Goal: Transaction & Acquisition: Book appointment/travel/reservation

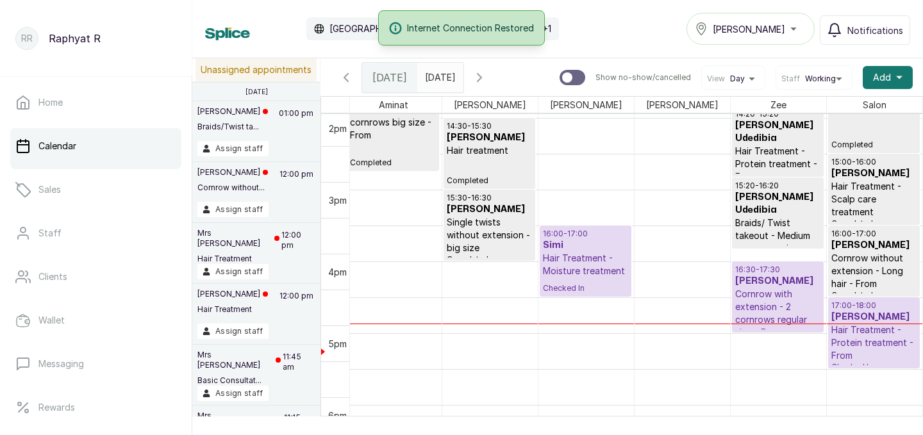
scroll to position [1051, 0]
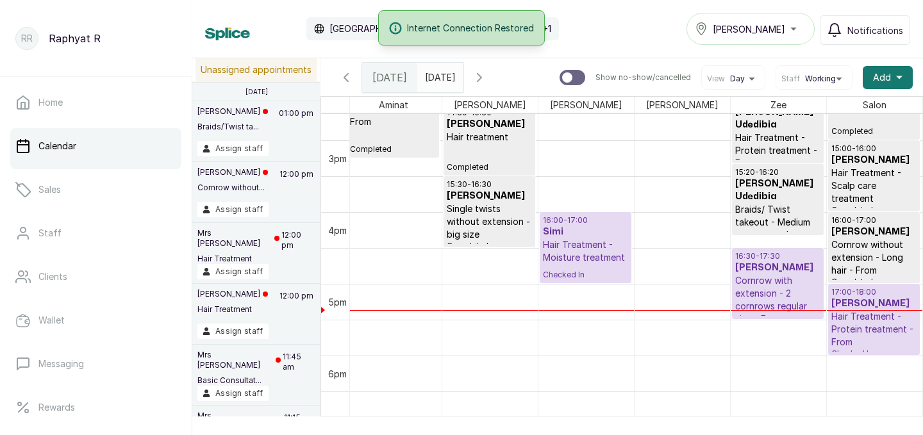
click at [604, 226] on h3 "Simi" at bounding box center [585, 232] width 85 height 13
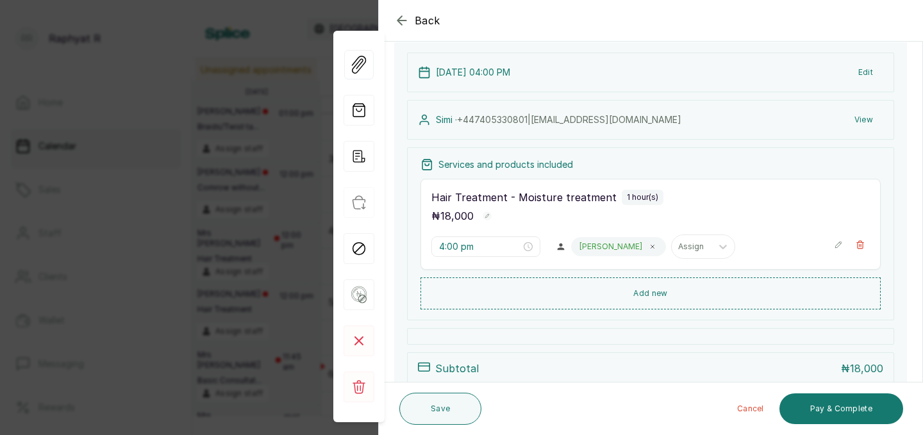
scroll to position [0, 0]
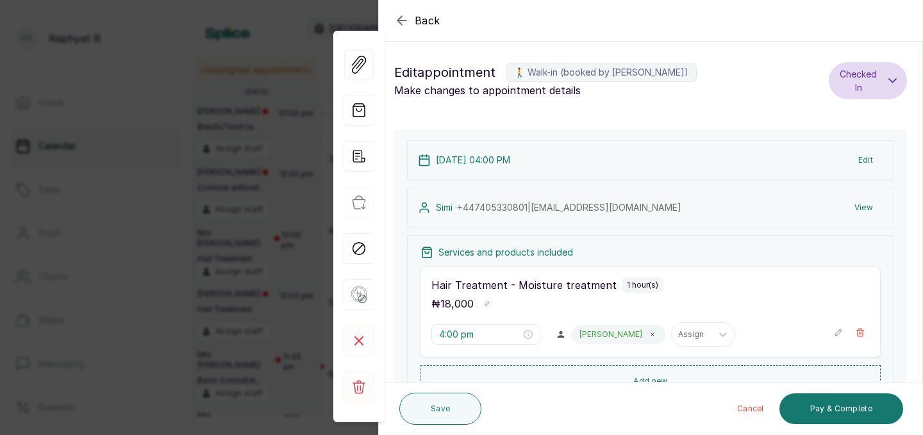
click at [402, 19] on icon "button" at bounding box center [401, 20] width 15 height 15
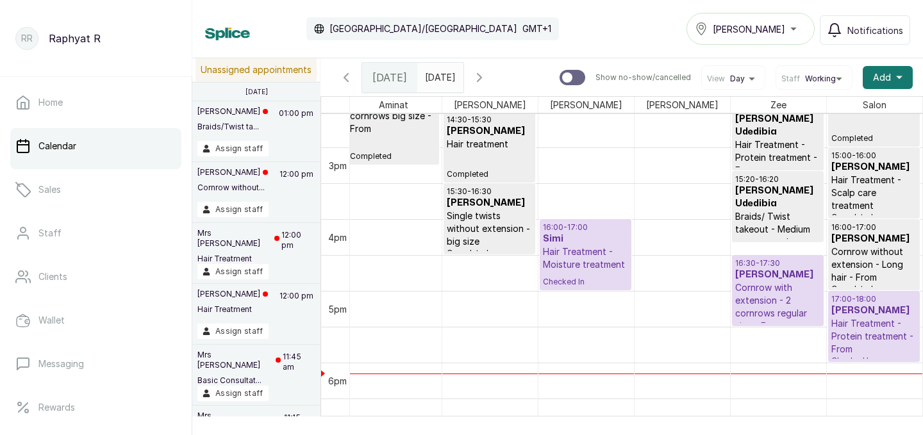
scroll to position [1045, 0]
type input "dd/MM/yyyy"
click at [439, 77] on input "dd/MM/yyyy" at bounding box center [428, 74] width 21 height 22
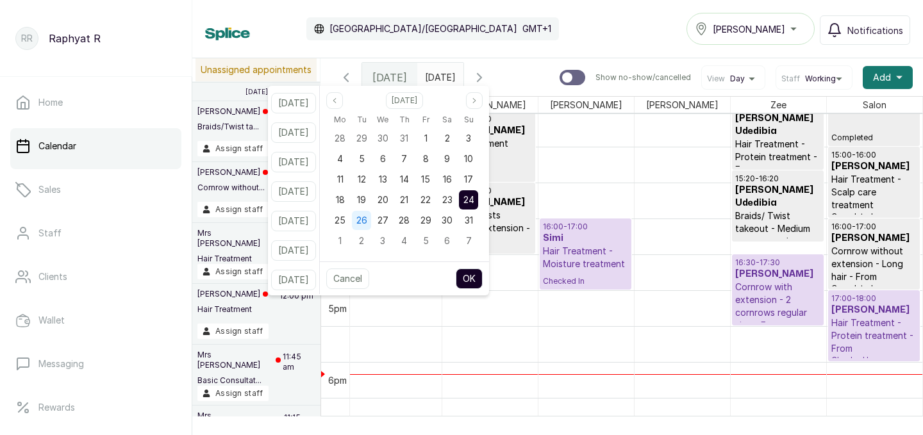
click at [367, 221] on span "26" at bounding box center [362, 220] width 11 height 11
click at [483, 280] on button "OK" at bounding box center [469, 279] width 27 height 21
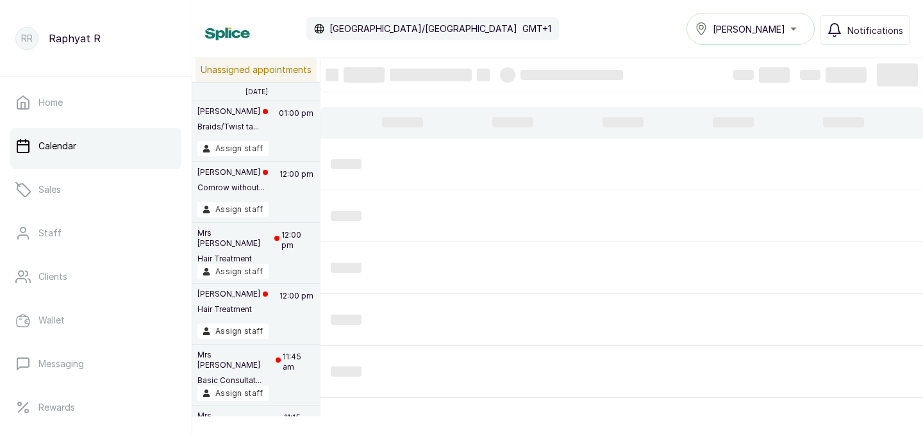
type input "[DATE]"
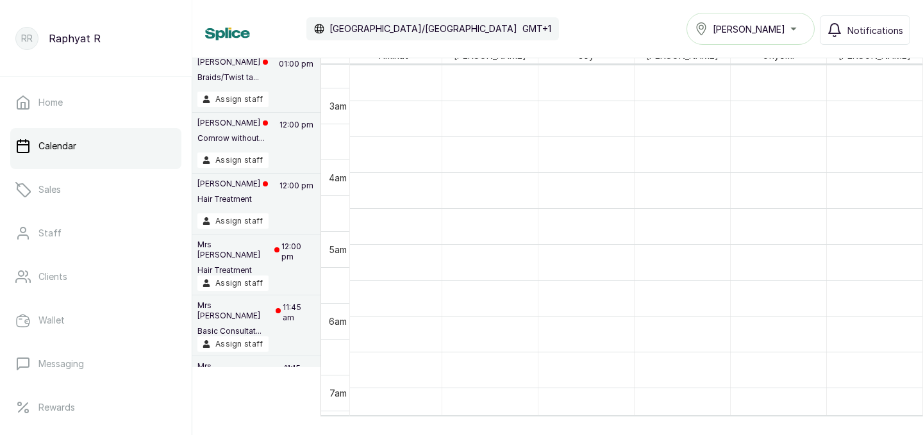
scroll to position [0, 0]
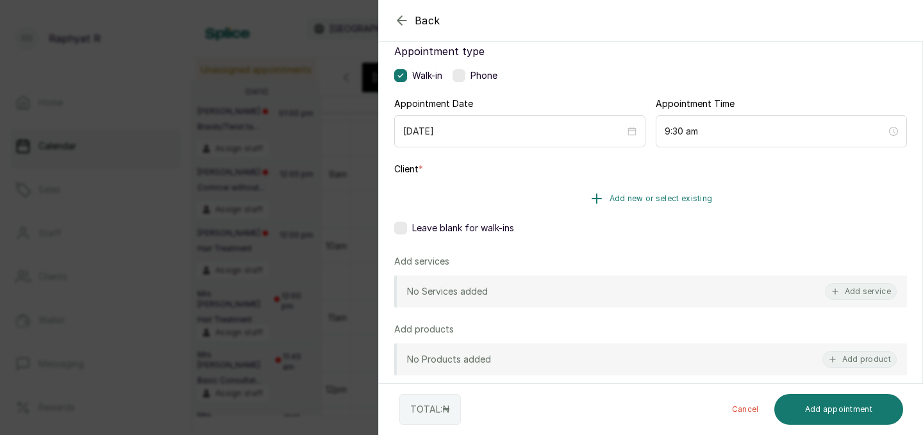
click at [677, 203] on span "Add new or select existing" at bounding box center [661, 199] width 103 height 10
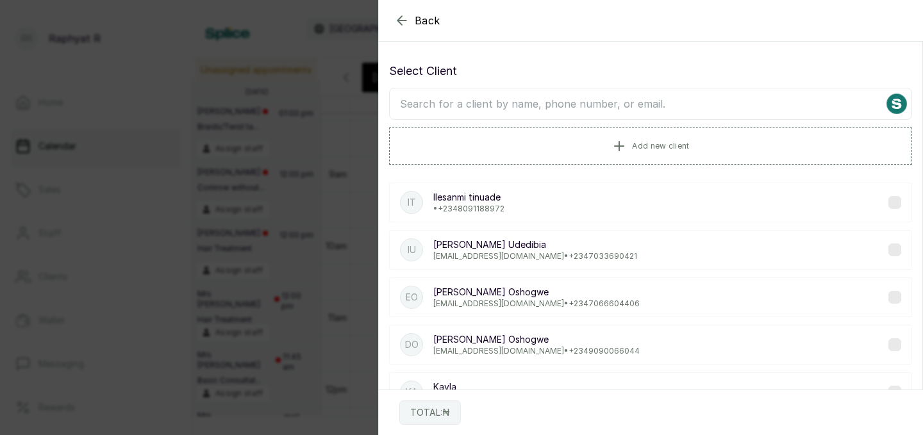
click at [601, 112] on input "text" at bounding box center [650, 104] width 523 height 32
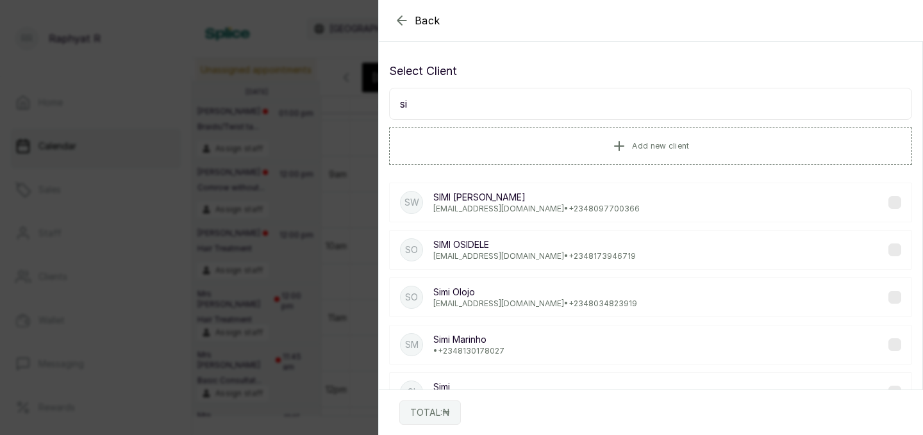
type input "s"
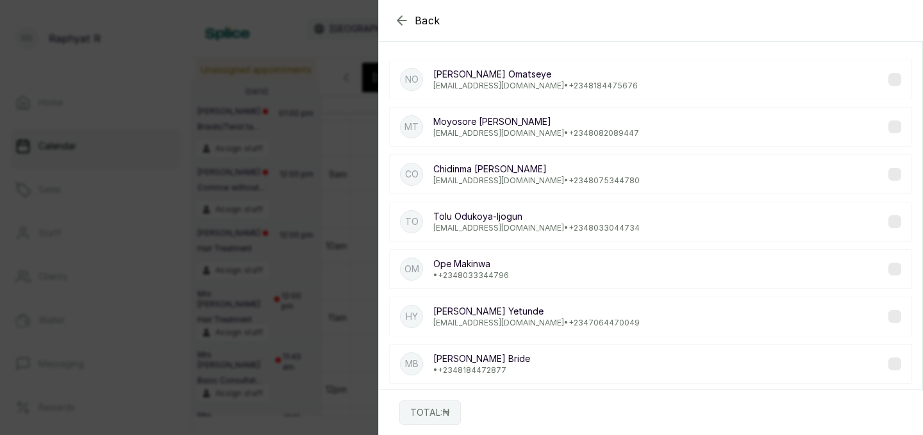
type input "447"
click at [411, 24] on button "Back" at bounding box center [417, 20] width 46 height 15
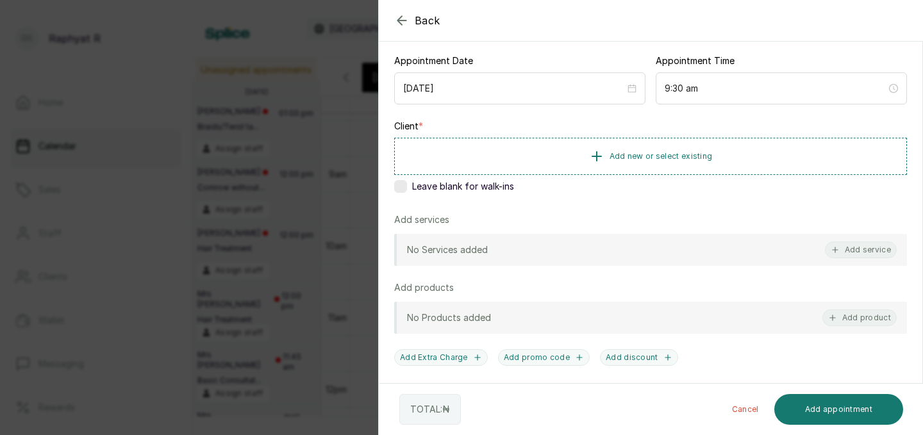
click at [411, 24] on button "Back" at bounding box center [417, 20] width 46 height 15
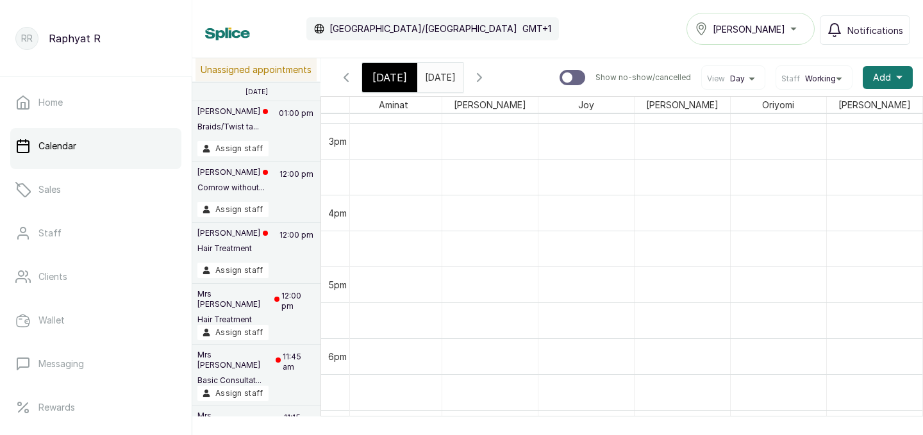
click at [385, 83] on span "[DATE]" at bounding box center [390, 77] width 35 height 15
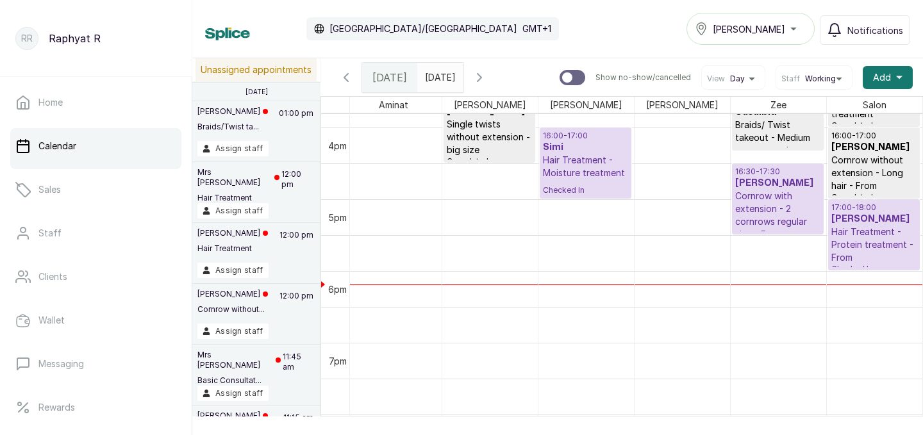
click at [559, 176] on p "Hair Treatment - Moisture treatment" at bounding box center [585, 167] width 85 height 26
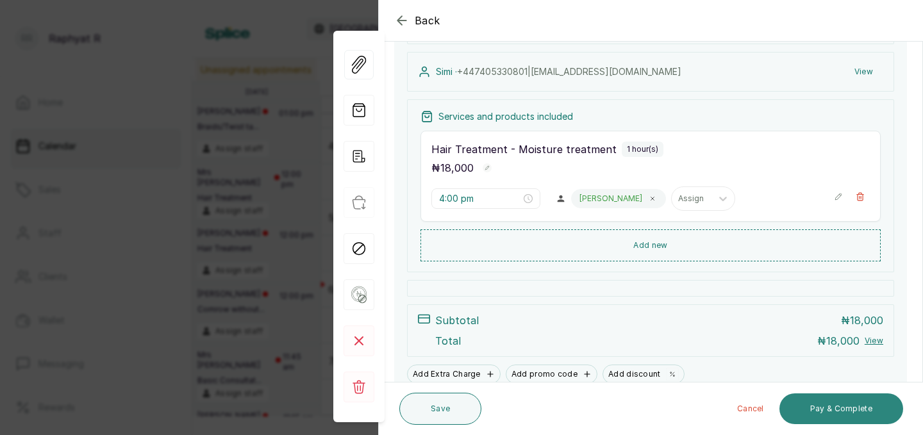
click at [834, 413] on button "Pay & Complete" at bounding box center [842, 409] width 124 height 31
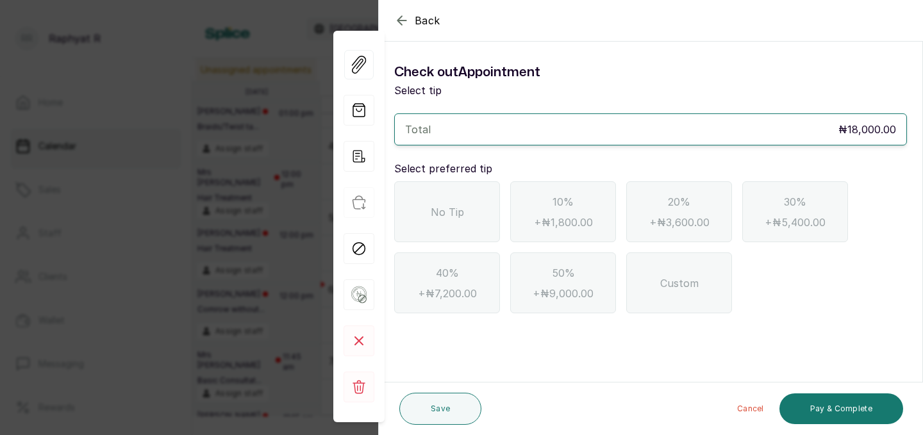
click at [463, 219] on div "No Tip" at bounding box center [447, 211] width 106 height 61
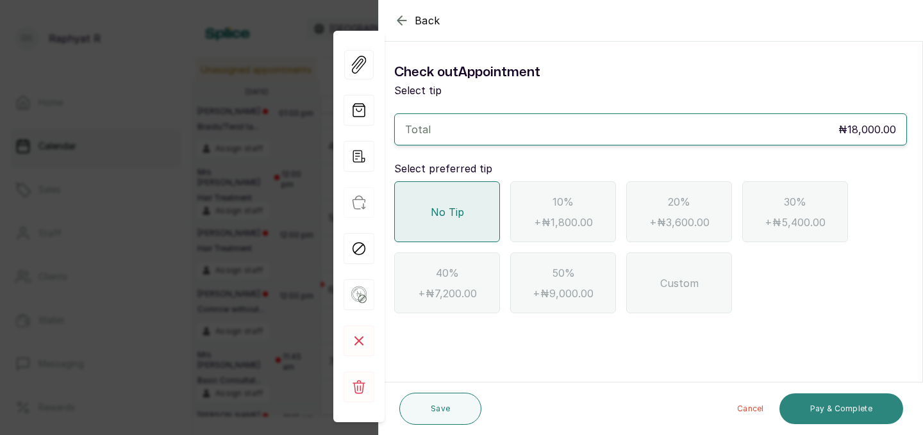
click at [845, 423] on button "Pay & Complete" at bounding box center [842, 409] width 124 height 31
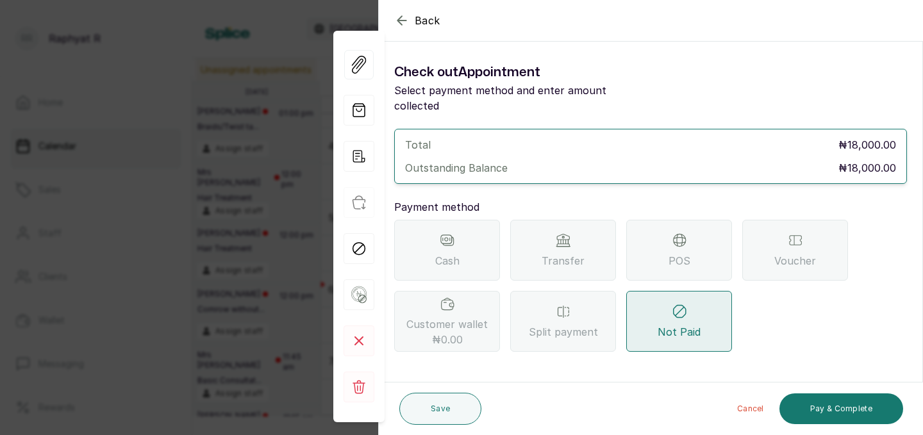
click at [537, 226] on div "Transfer" at bounding box center [563, 250] width 106 height 61
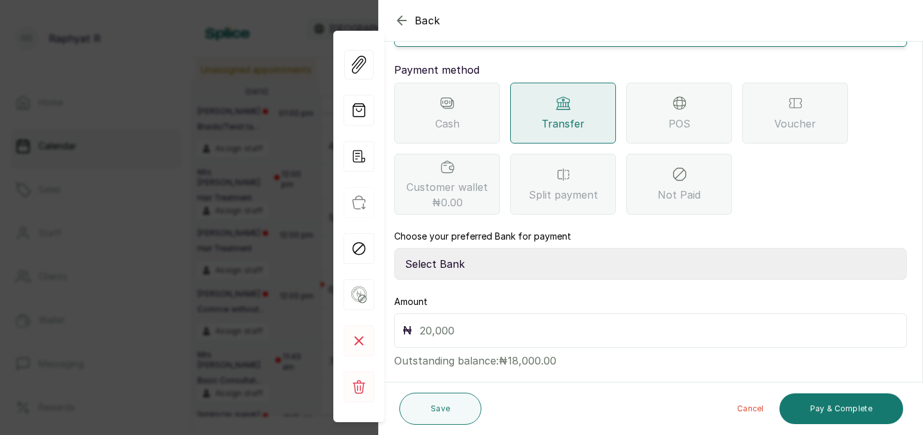
click at [498, 248] on select "Select Bank TRACTION(TRACTION) Providus Bank TASALAHQ HAIR AND BEAUTY Guaranty …" at bounding box center [650, 264] width 513 height 32
select select "d2e8ea74-1b1f-42b2-81f9-dacd6e382dd2"
click at [485, 322] on input "text" at bounding box center [659, 331] width 479 height 18
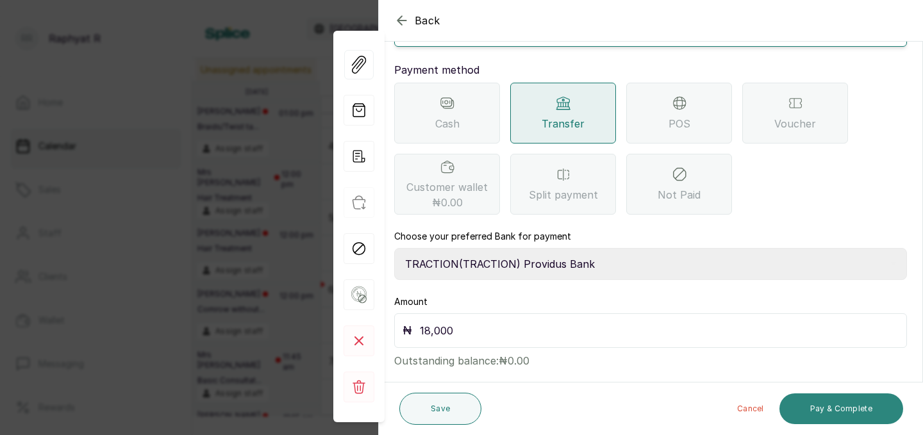
type input "18,000"
click at [825, 398] on button "Pay & Complete" at bounding box center [842, 409] width 124 height 31
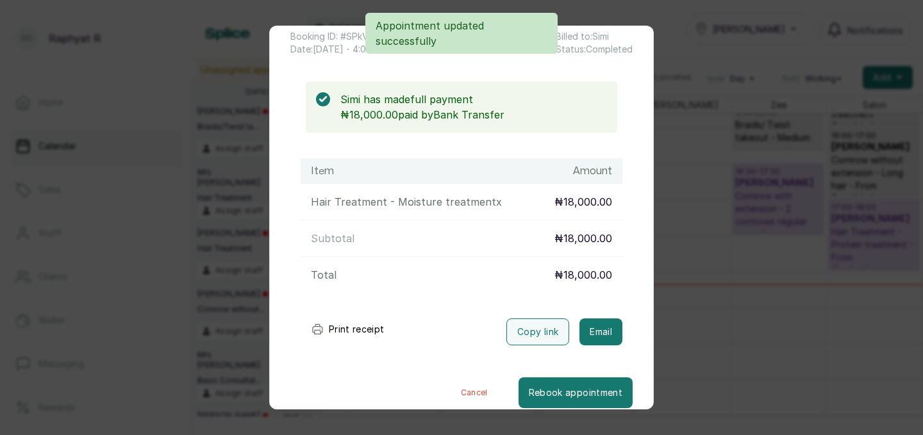
scroll to position [89, 0]
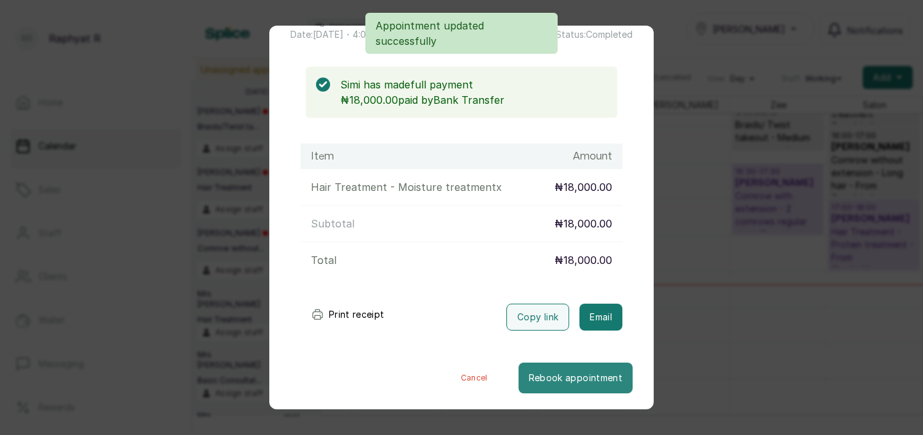
click at [585, 377] on button "Rebook appointment" at bounding box center [576, 378] width 114 height 31
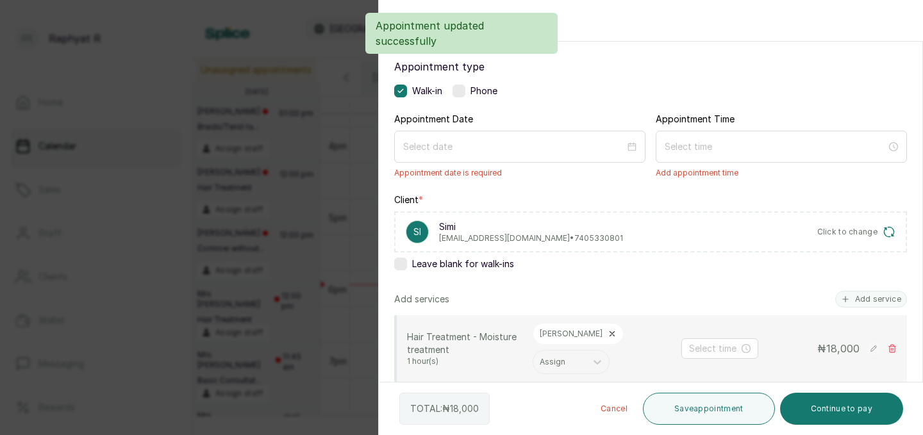
scroll to position [63, 0]
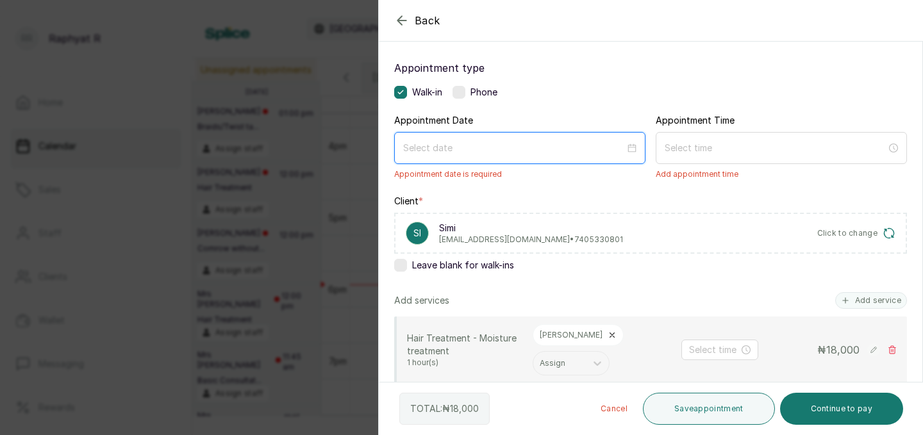
click at [540, 145] on input at bounding box center [514, 148] width 222 height 14
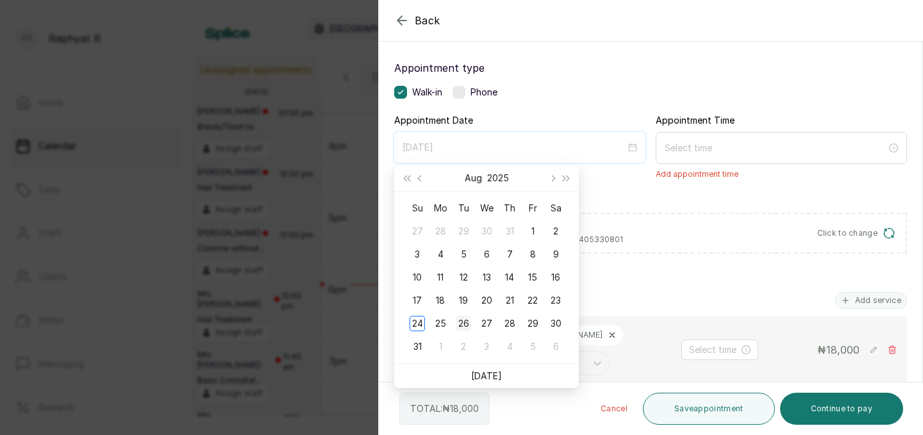
type input "[DATE]"
click at [461, 325] on div "26" at bounding box center [463, 323] width 15 height 15
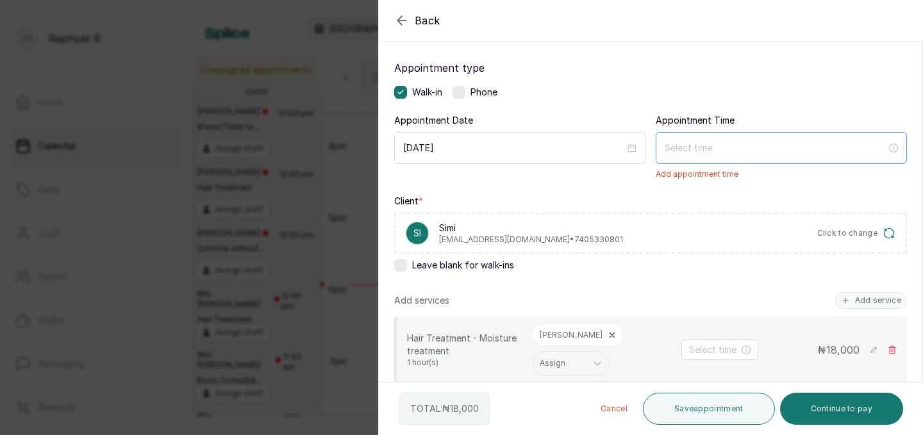
click at [739, 134] on div at bounding box center [781, 148] width 251 height 32
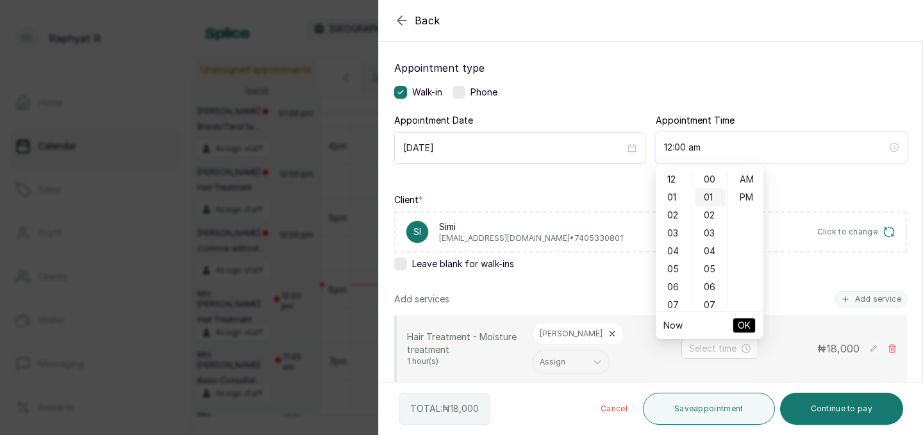
type input "12:01 am"
click at [674, 274] on div "09" at bounding box center [674, 275] width 31 height 18
click at [711, 203] on div "30" at bounding box center [710, 199] width 31 height 18
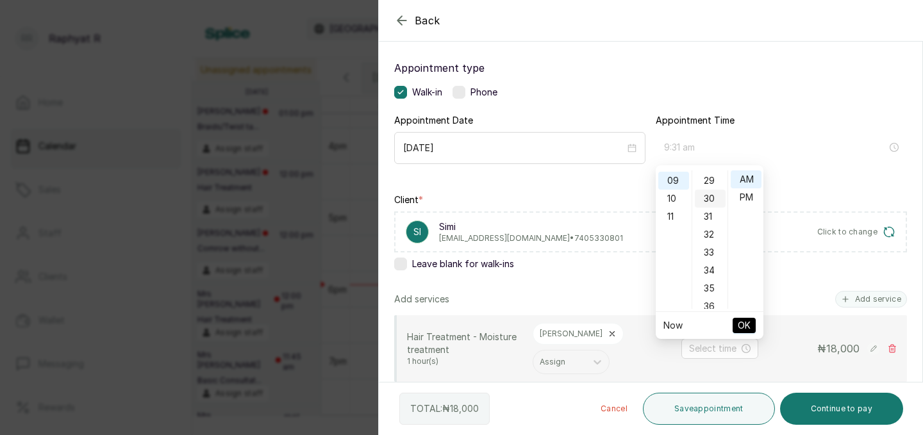
scroll to position [537, 0]
type input "9:30 am"
click at [737, 324] on button "OK" at bounding box center [744, 325] width 23 height 15
type input "9:30 am"
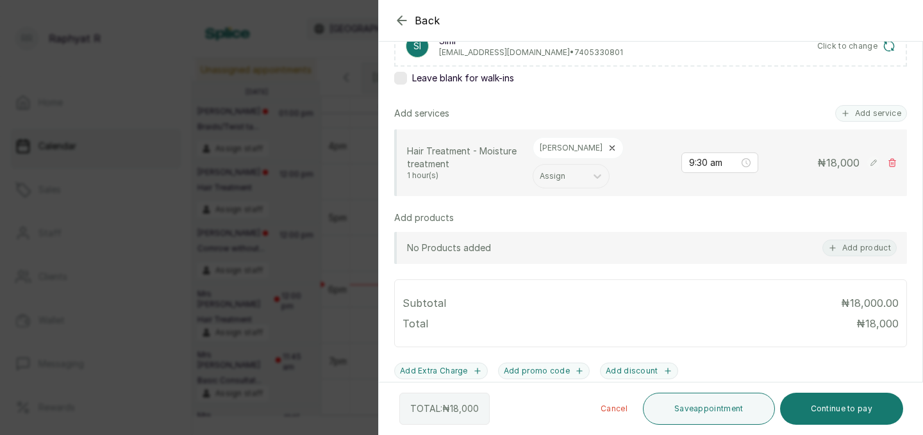
scroll to position [246, 0]
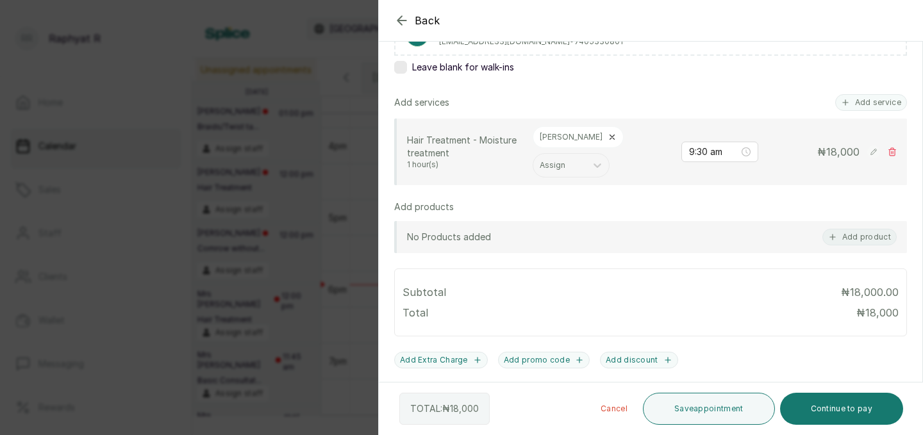
click at [877, 146] on rect at bounding box center [874, 152] width 13 height 13
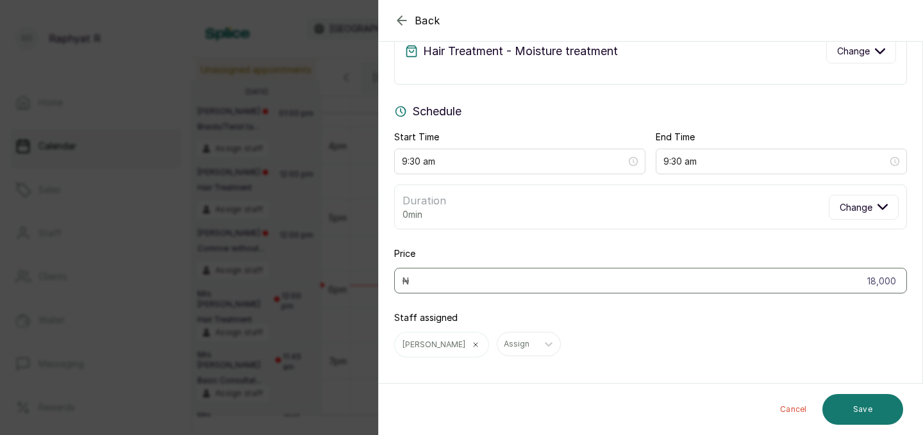
scroll to position [68, 0]
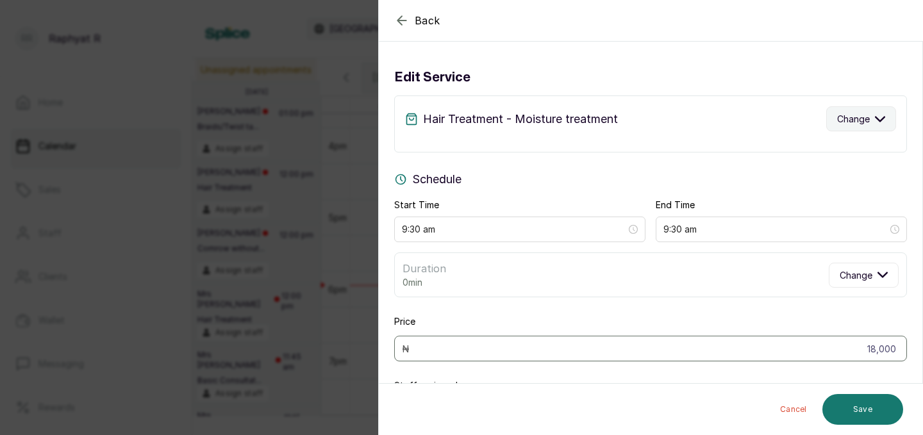
click at [857, 109] on button "Change" at bounding box center [862, 118] width 70 height 25
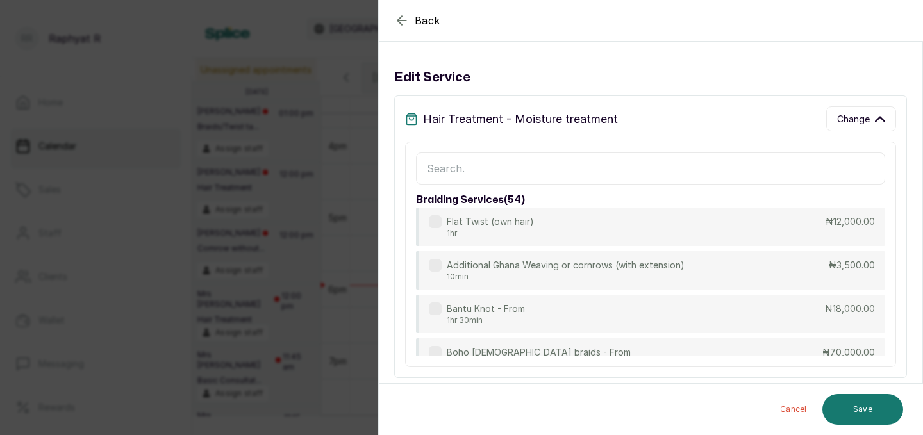
click at [598, 163] on input "text" at bounding box center [650, 169] width 469 height 32
type input "pony"
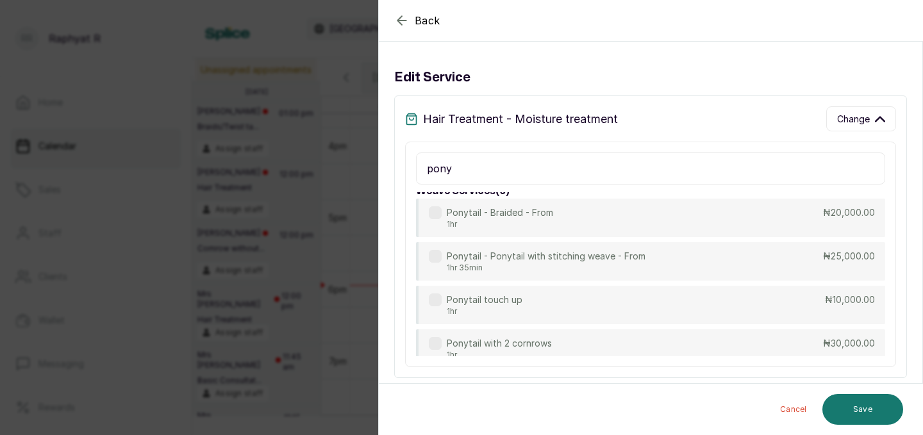
scroll to position [0, 0]
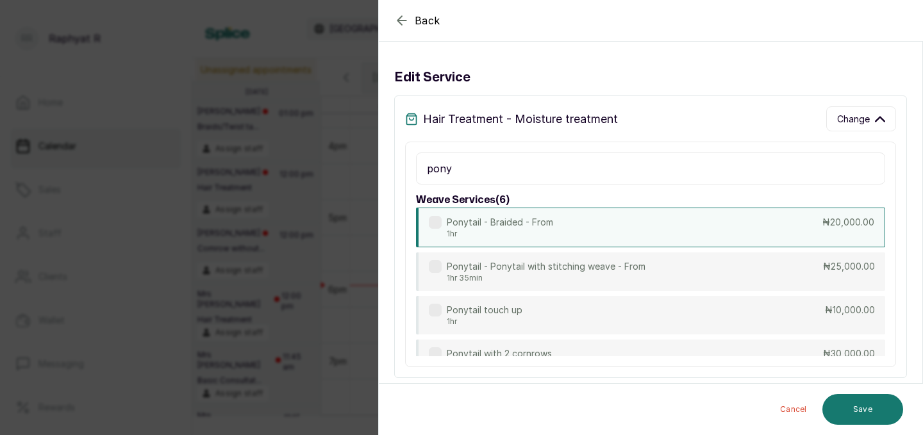
click at [602, 234] on div "Ponytail - Braided - From 1hr ₦20,000.00" at bounding box center [650, 228] width 469 height 40
type input "10:30 am"
type input "20,000"
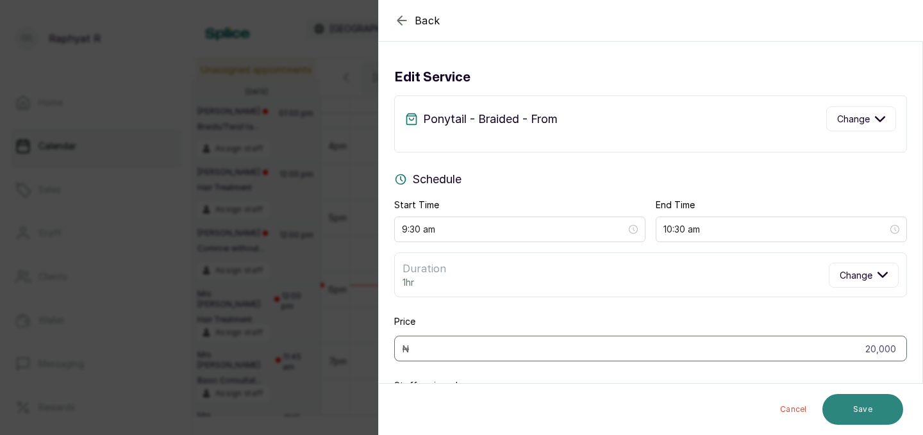
click at [861, 413] on button "Save" at bounding box center [863, 409] width 81 height 31
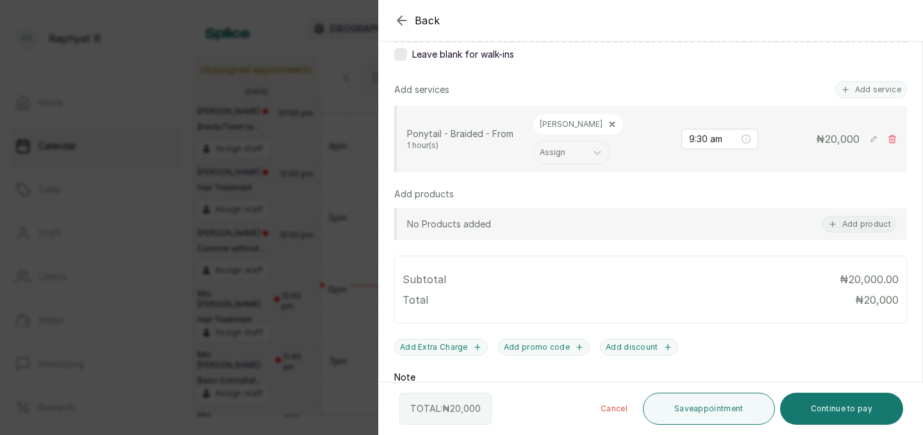
scroll to position [265, 0]
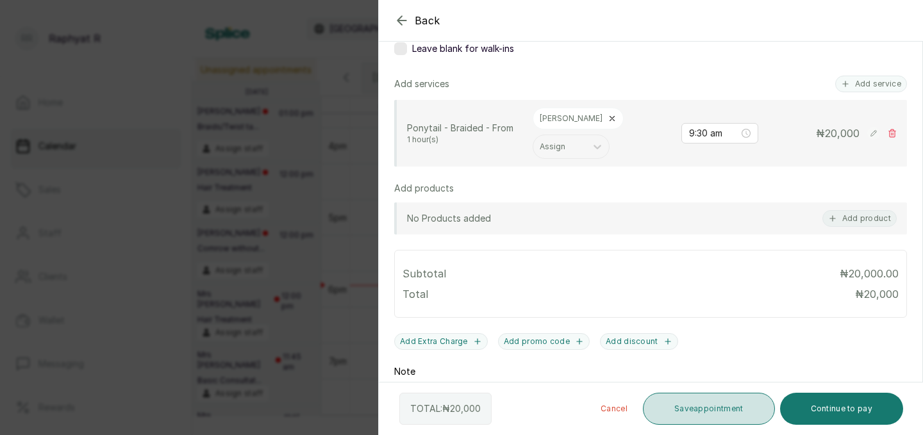
click at [706, 411] on button "Save appointment" at bounding box center [709, 409] width 132 height 32
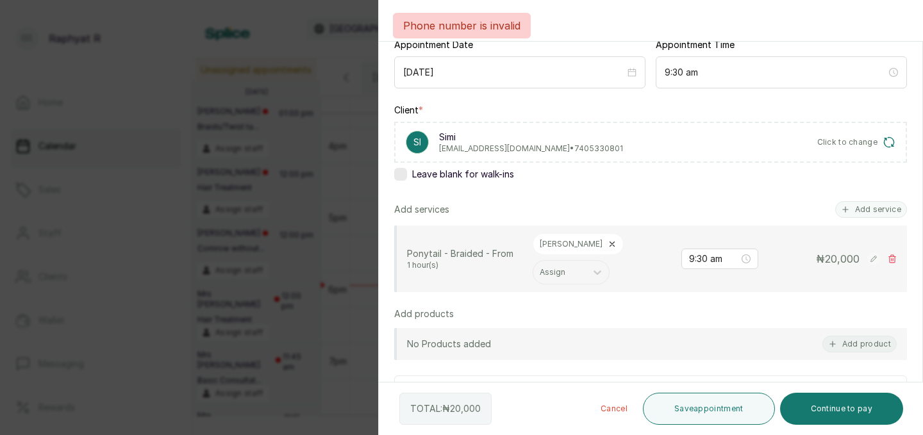
scroll to position [137, 0]
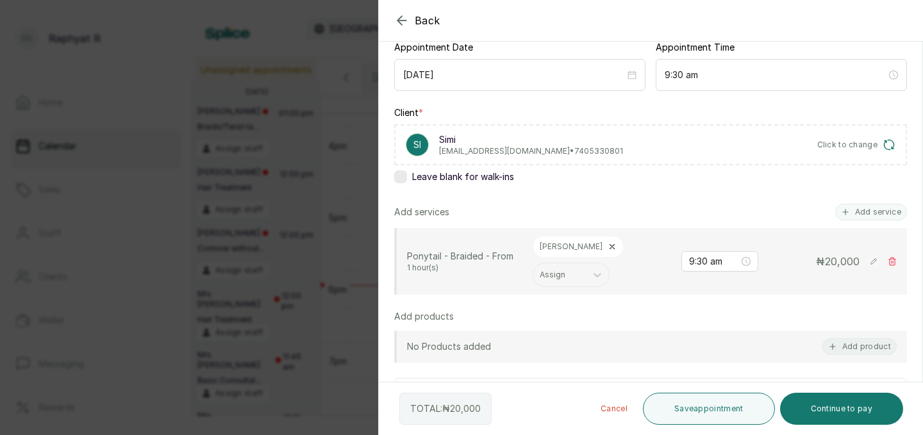
click at [834, 144] on span "Click to change" at bounding box center [848, 145] width 61 height 10
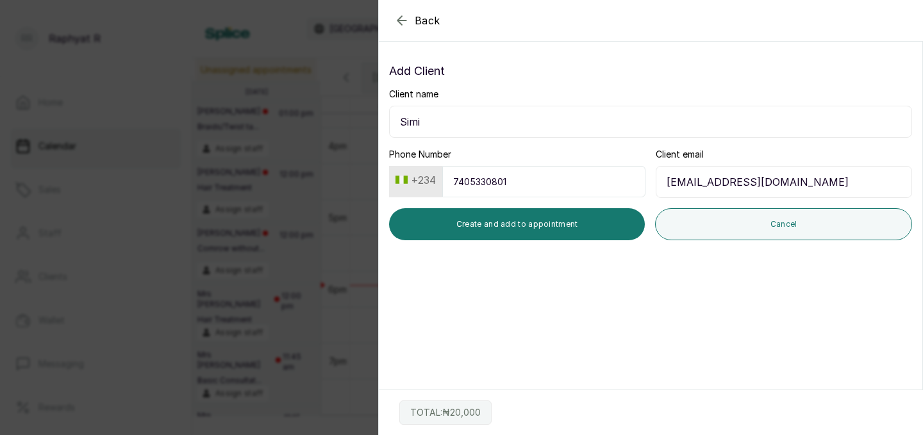
click at [437, 182] on button "+234" at bounding box center [416, 180] width 51 height 21
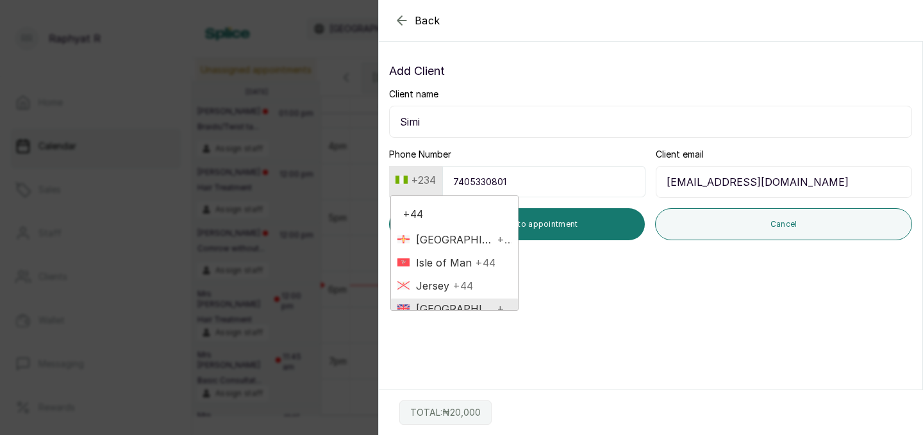
type input "+44"
click at [433, 304] on span "[GEOGRAPHIC_DATA]" at bounding box center [452, 308] width 84 height 15
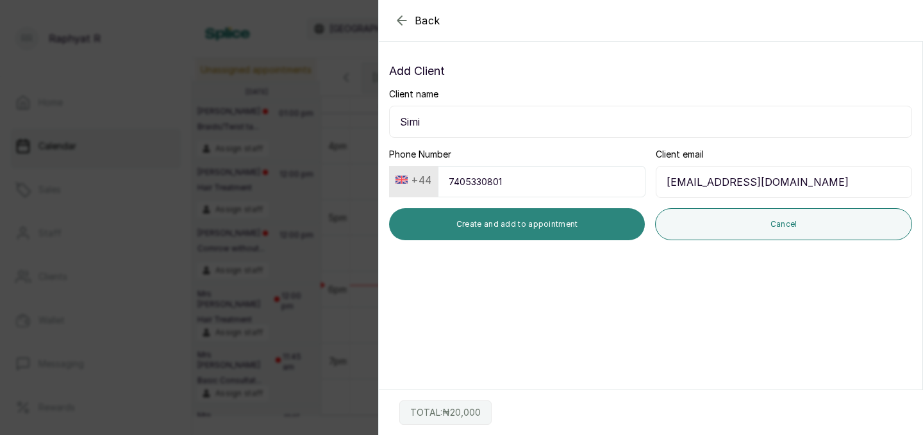
click at [550, 228] on button "Create and add to appointment" at bounding box center [517, 224] width 256 height 32
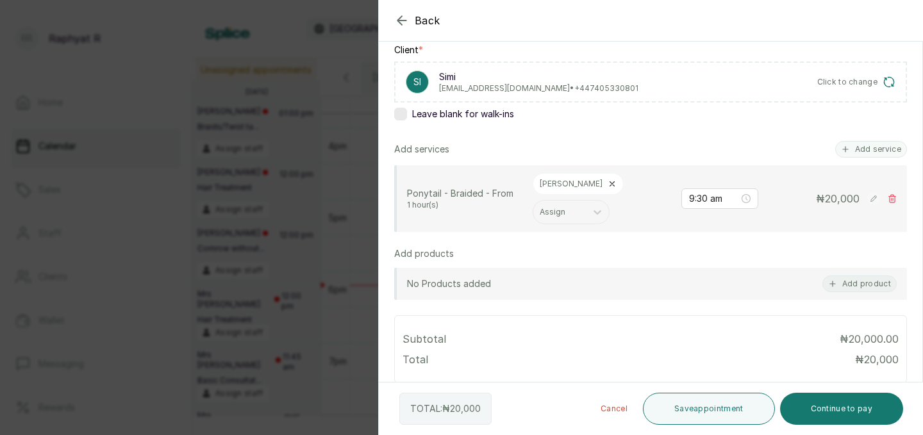
scroll to position [225, 0]
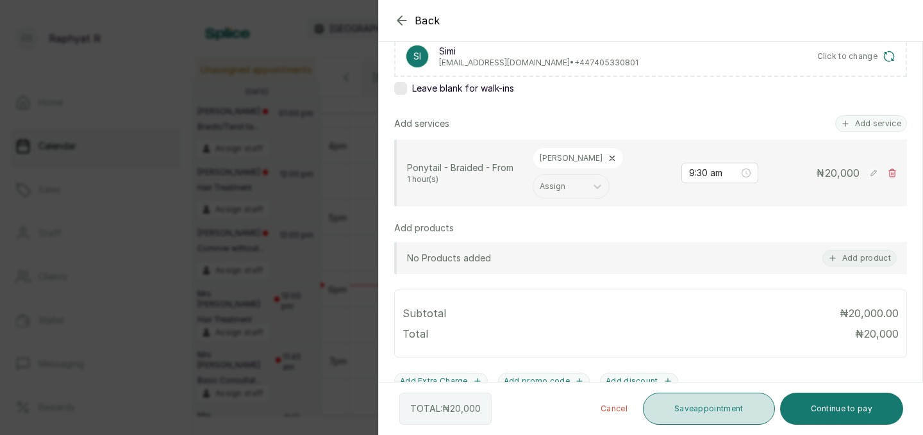
click at [678, 407] on button "Save appointment" at bounding box center [709, 409] width 132 height 32
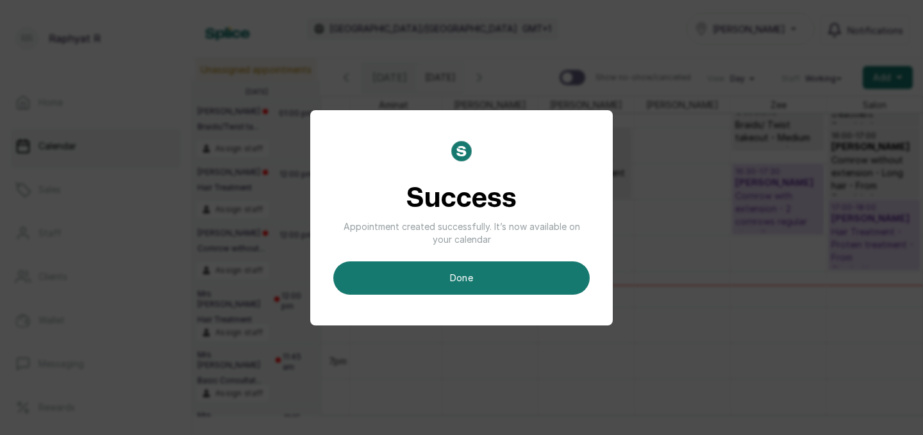
click at [511, 255] on div "Success Appointment created successfully. It’s now available on your calendar d…" at bounding box center [461, 218] width 257 height 154
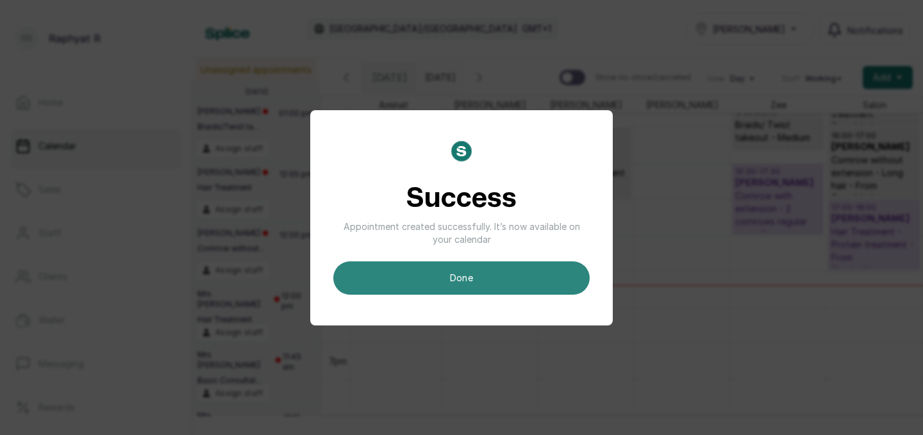
click at [505, 268] on button "done" at bounding box center [461, 278] width 257 height 33
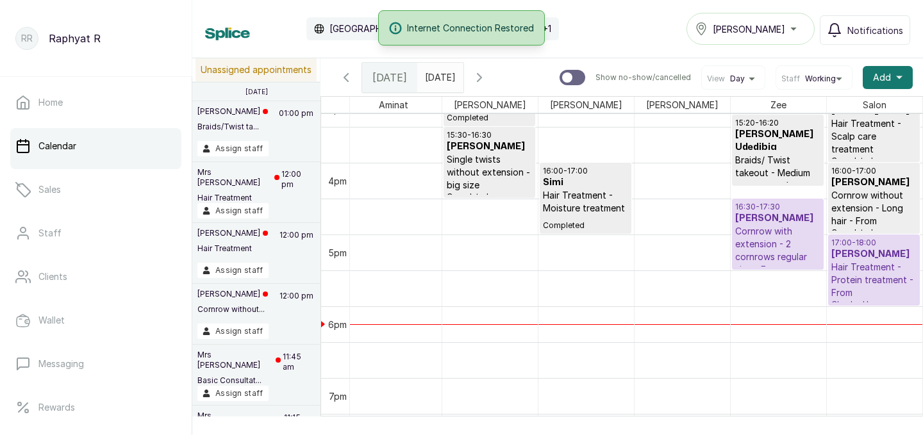
scroll to position [1073, 0]
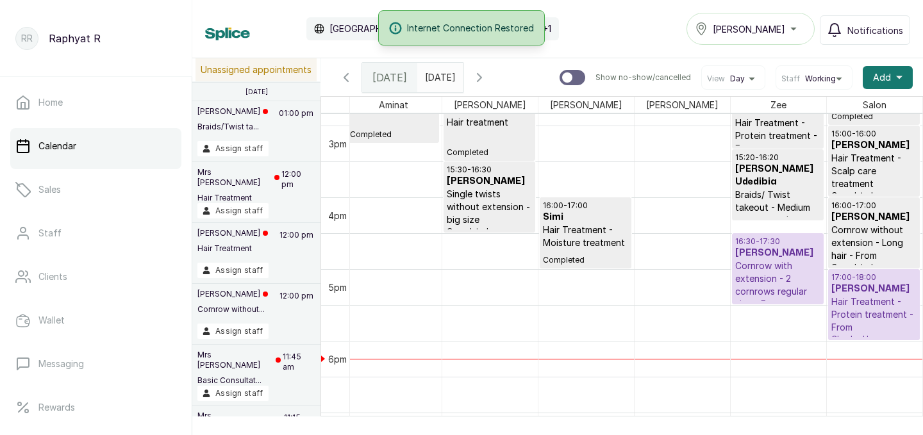
click at [865, 296] on h3 "[PERSON_NAME]" at bounding box center [875, 289] width 86 height 13
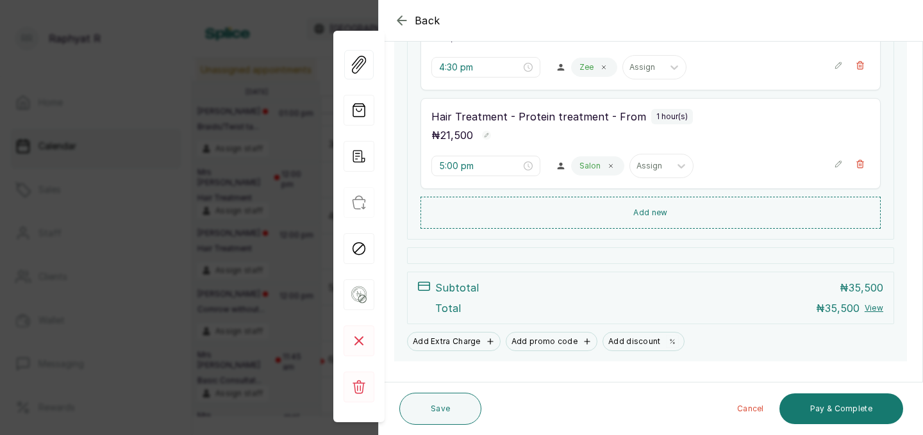
scroll to position [269, 0]
click at [870, 408] on button "Pay & Complete" at bounding box center [842, 409] width 124 height 31
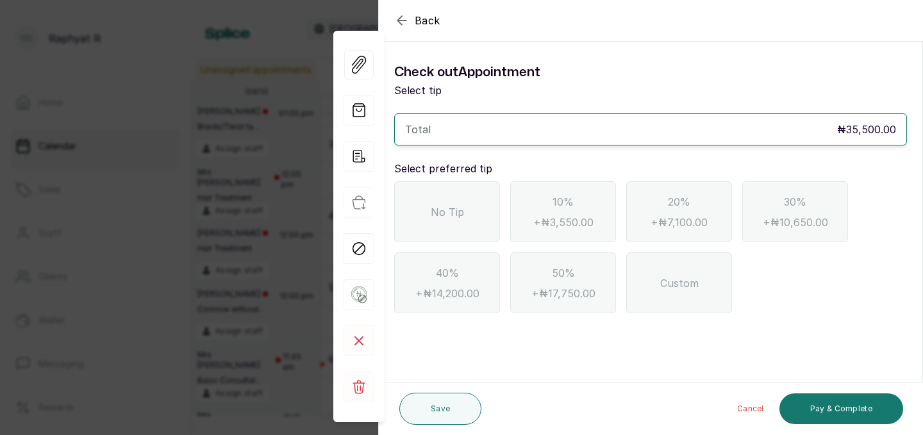
click at [462, 210] on span "No Tip" at bounding box center [447, 212] width 33 height 15
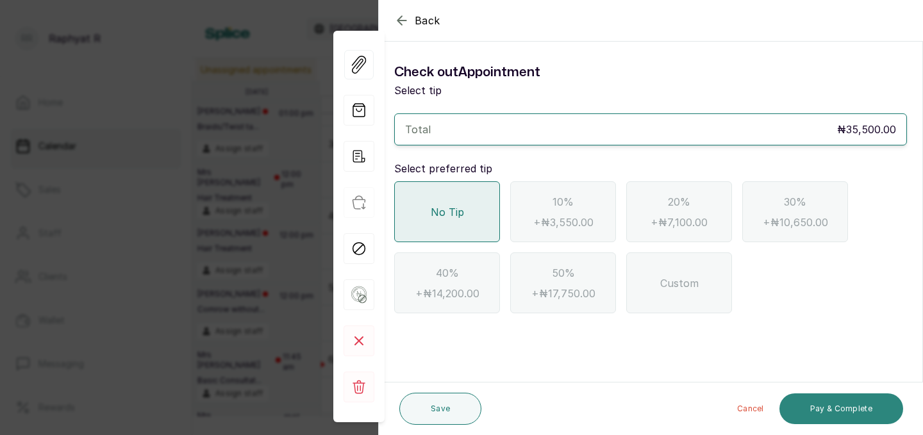
click at [830, 412] on button "Pay & Complete" at bounding box center [842, 409] width 124 height 31
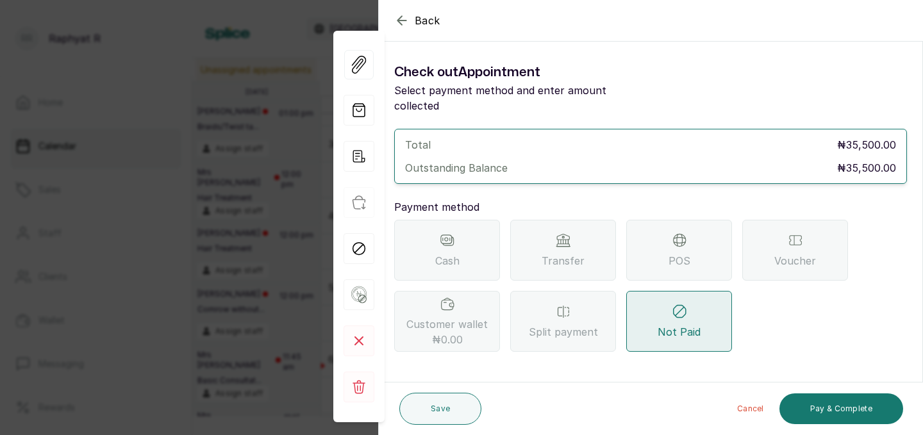
click at [537, 237] on div "Transfer" at bounding box center [563, 250] width 106 height 61
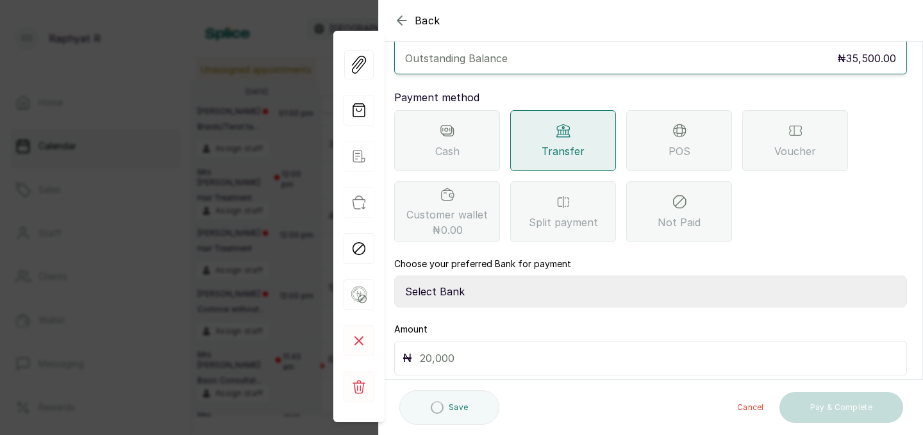
scroll to position [137, 0]
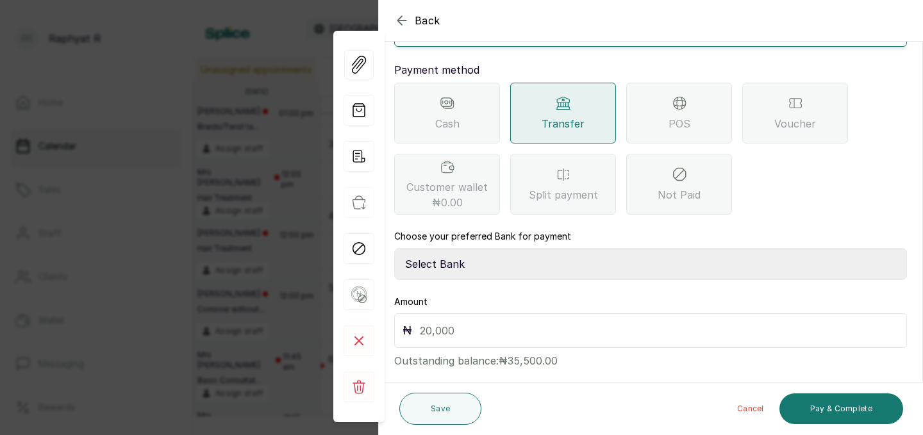
click at [480, 258] on select "Select Bank TRACTION(TRACTION) Providus Bank TASALAHQ HAIR AND BEAUTY Guaranty …" at bounding box center [650, 264] width 513 height 32
click at [465, 248] on select "Select Bank TRACTION(TRACTION) Providus Bank TASALAHQ HAIR AND BEAUTY Guaranty …" at bounding box center [650, 264] width 513 height 32
select select "d2e8ea74-1b1f-42b2-81f9-dacd6e382dd2"
click at [444, 322] on input "text" at bounding box center [659, 331] width 479 height 18
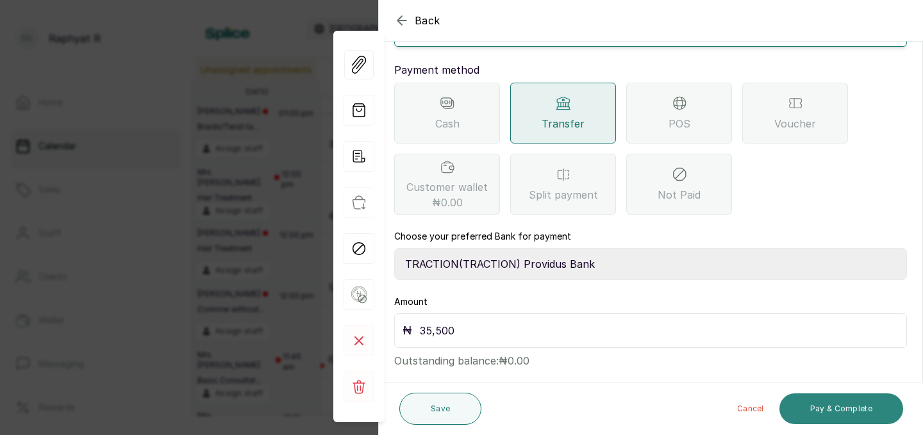
type input "35,500"
click at [795, 404] on button "Pay & Complete" at bounding box center [842, 409] width 124 height 31
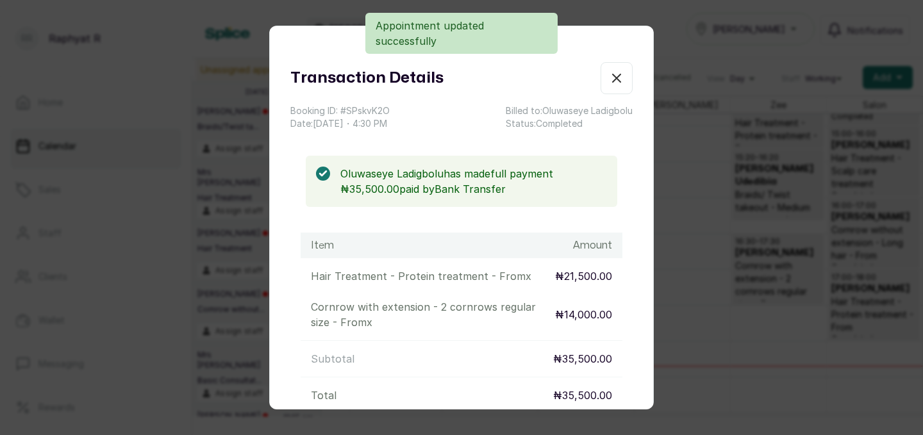
scroll to position [432, 0]
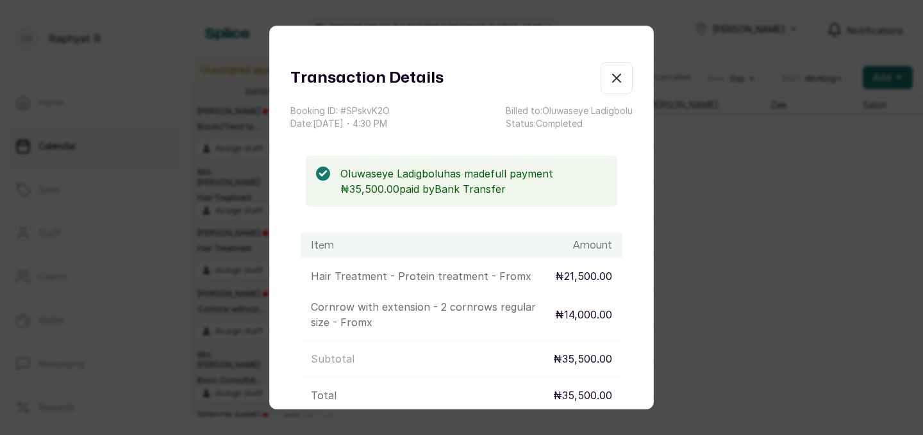
click at [606, 72] on button "Show no-show/cancelled" at bounding box center [617, 78] width 32 height 32
